Goal: Check status

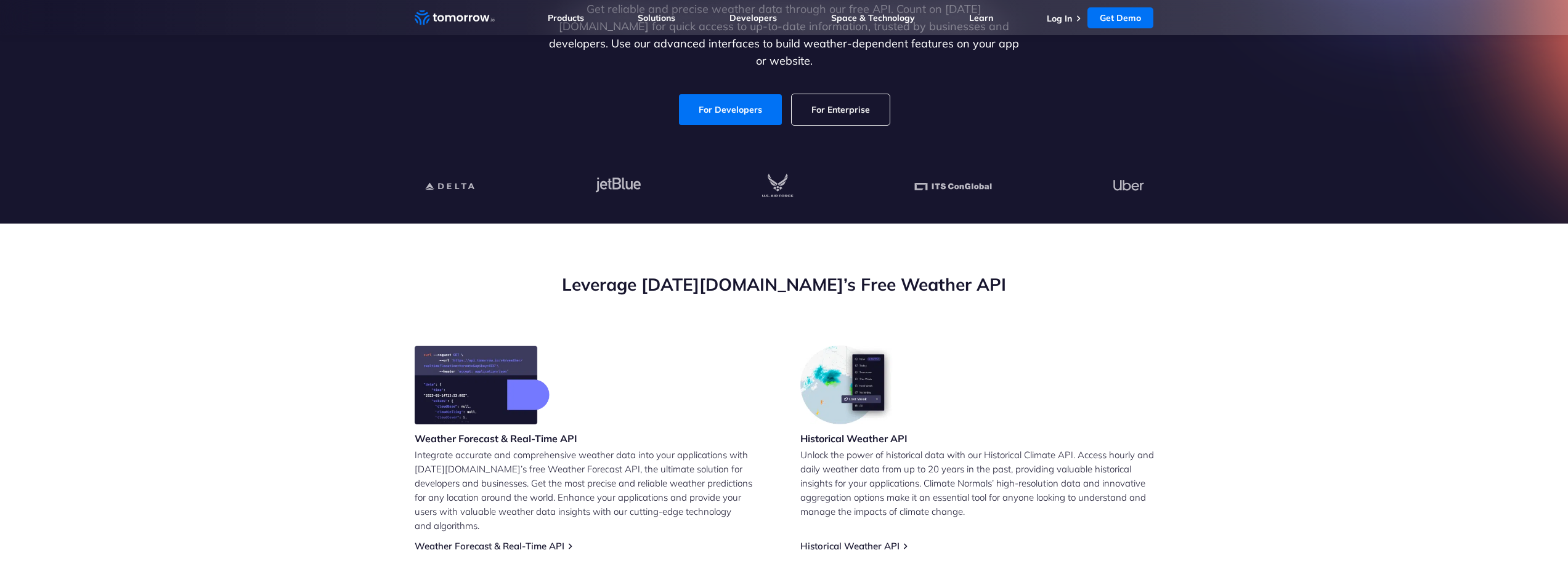
scroll to position [247, 0]
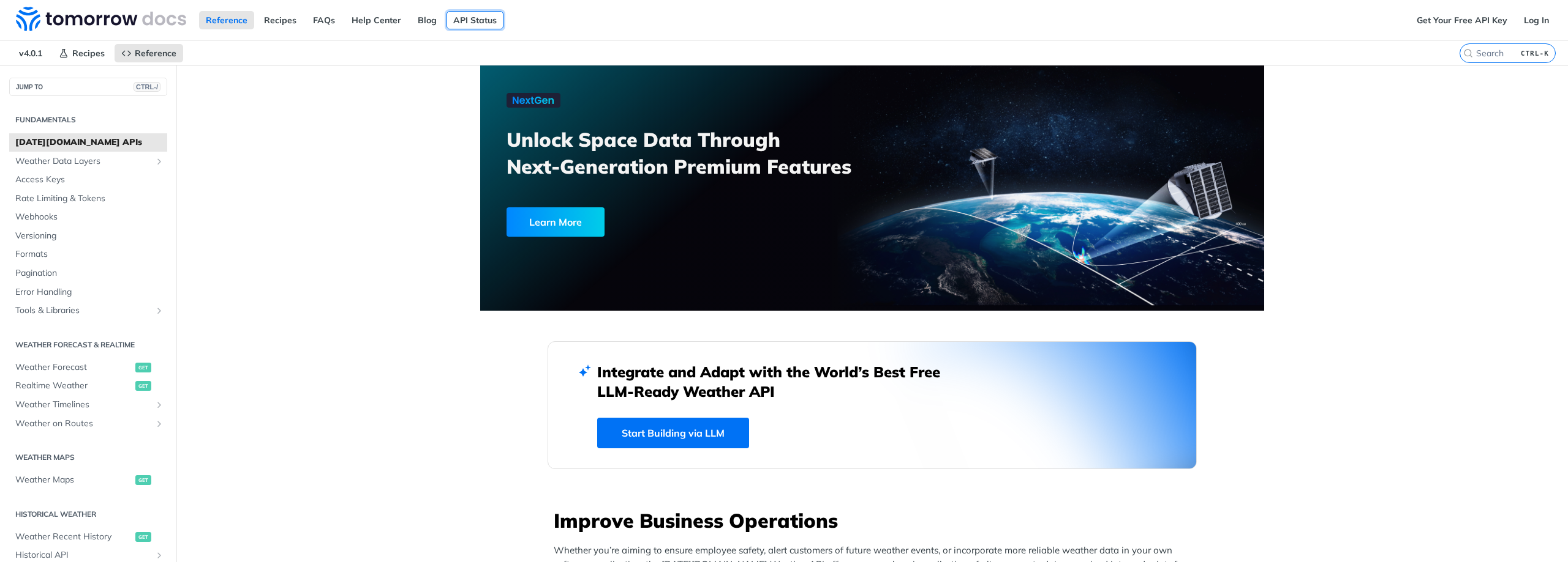
click at [458, 17] on link "API Status" at bounding box center [475, 20] width 57 height 18
